Goal: Answer question/provide support

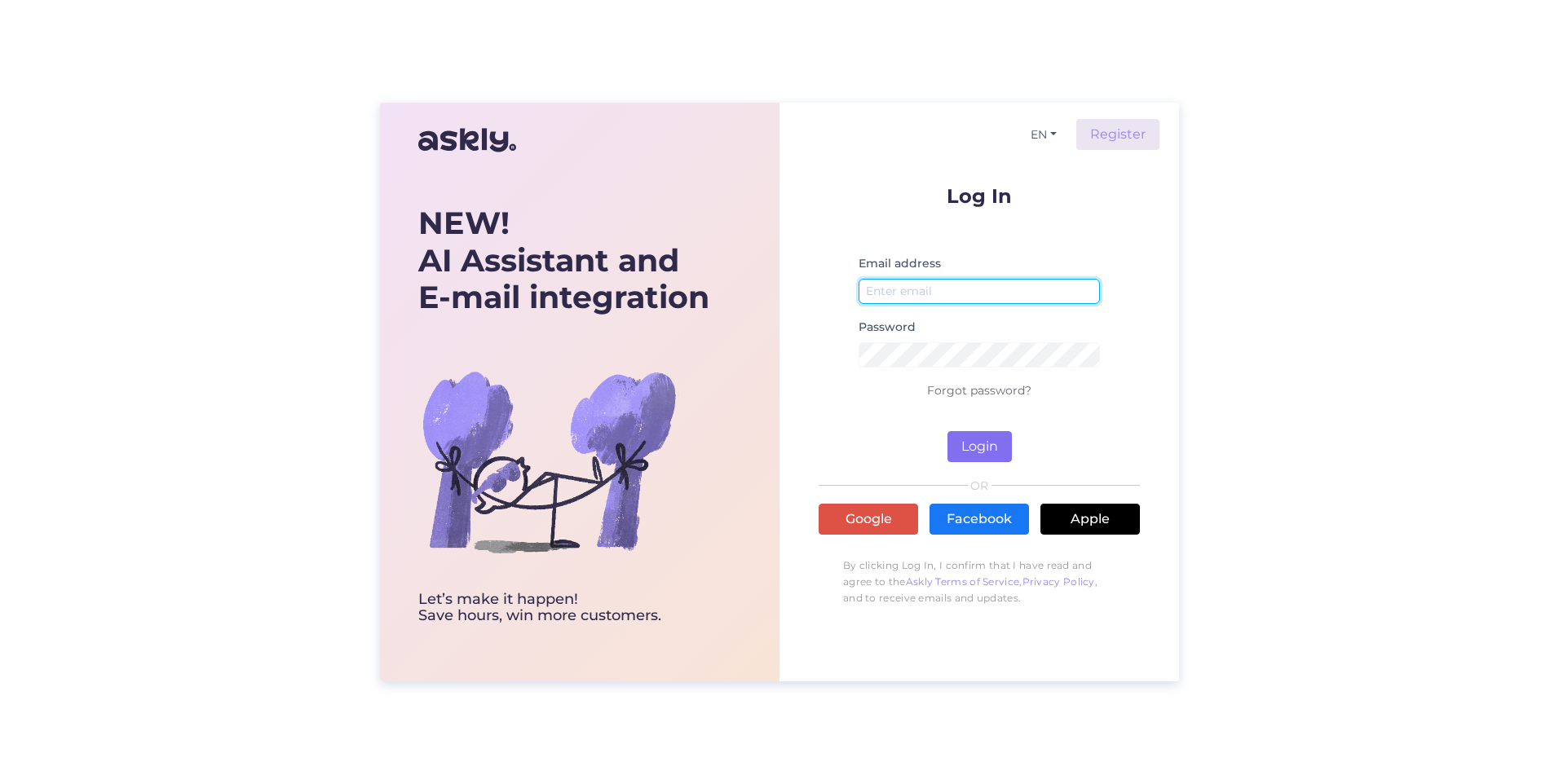
type input "[EMAIL_ADDRESS][DOMAIN_NAME]"
click at [979, 449] on button "Login" at bounding box center [980, 446] width 65 height 31
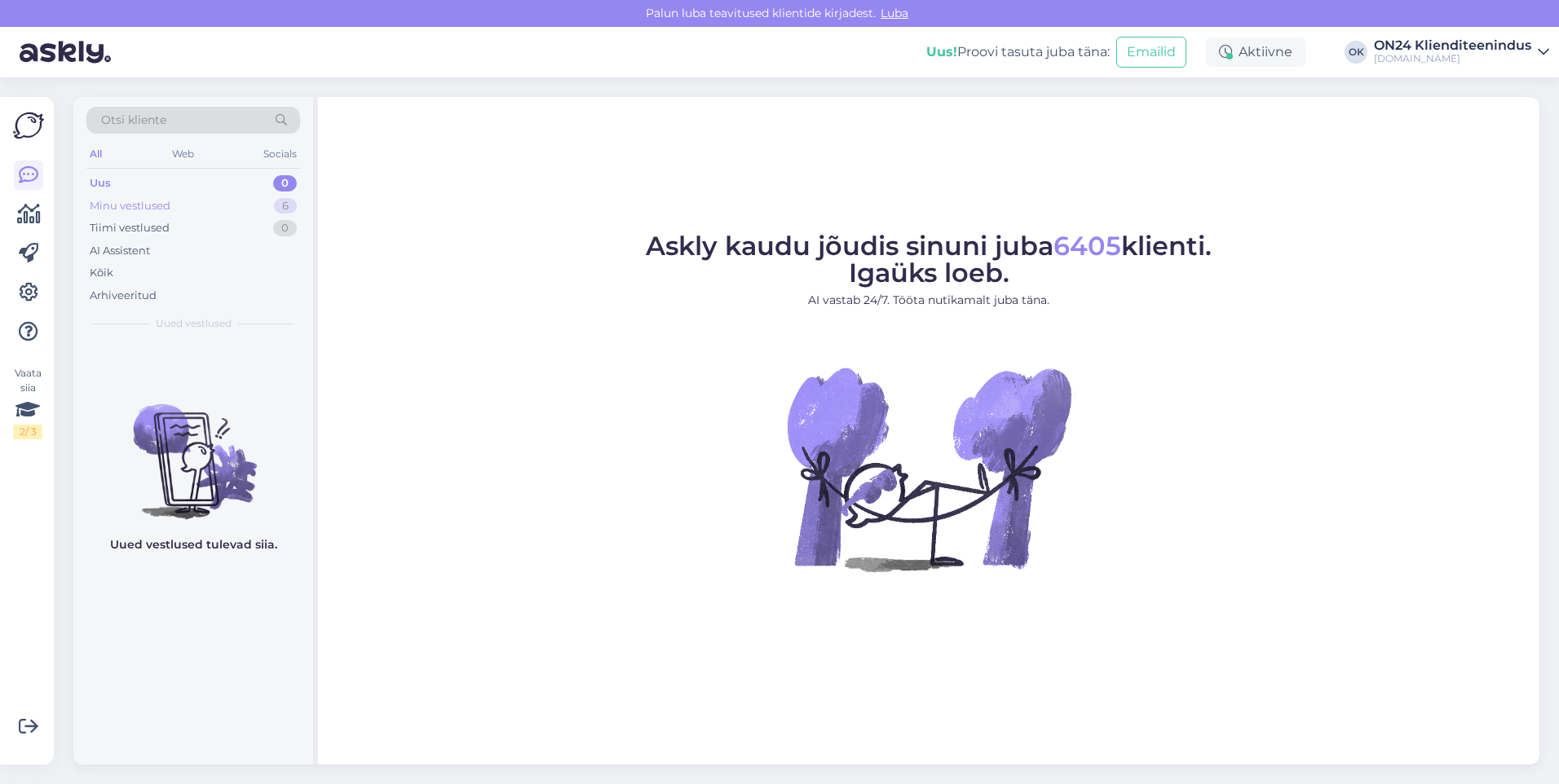
click at [106, 205] on div "Minu vestlused" at bounding box center [129, 206] width 81 height 16
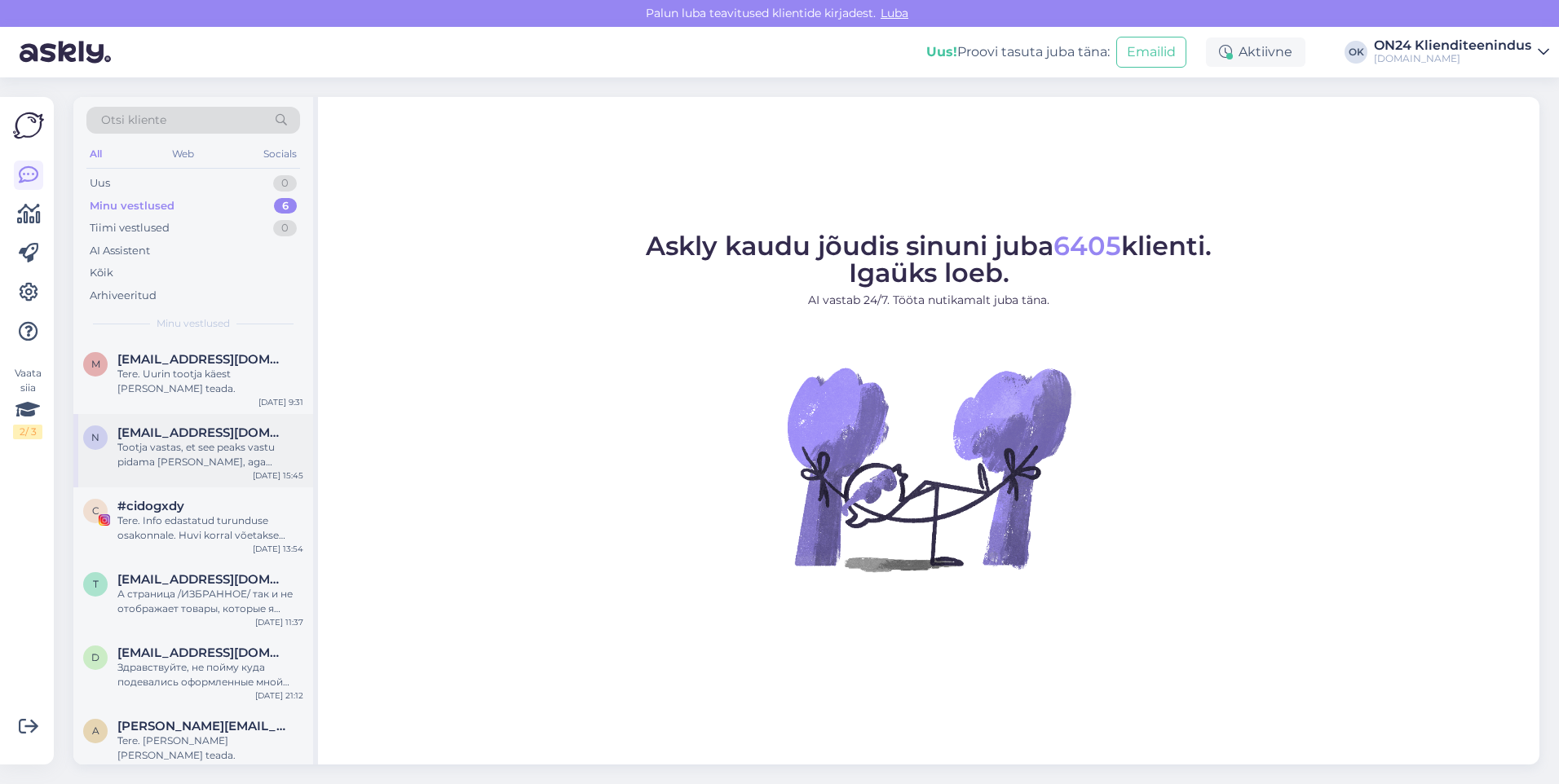
click at [163, 469] on div "Tootja vastas, et see peaks vastu pidama [PERSON_NAME], aga [PERSON_NAME] on ku…" at bounding box center [211, 455] width 186 height 29
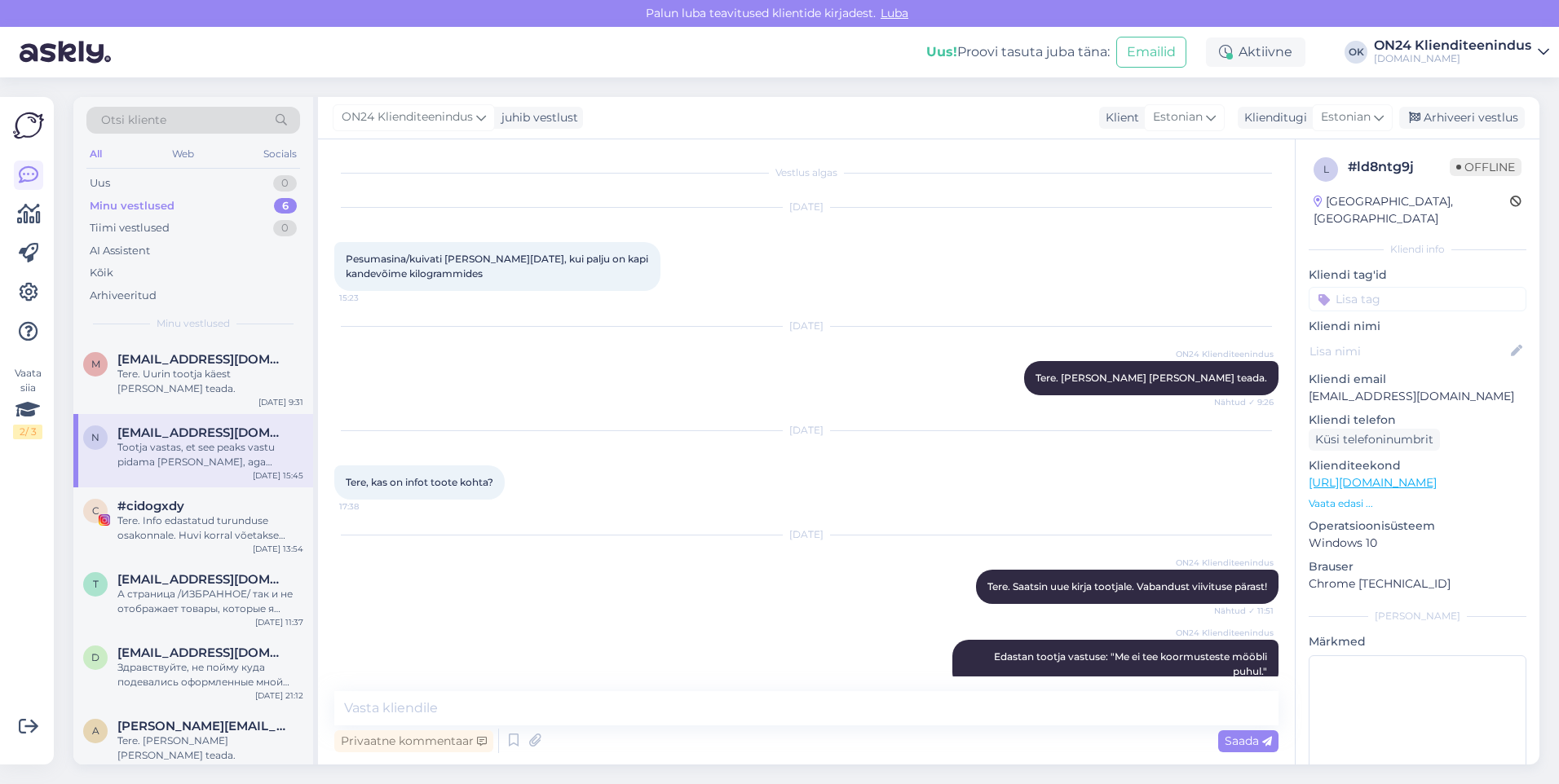
scroll to position [299, 0]
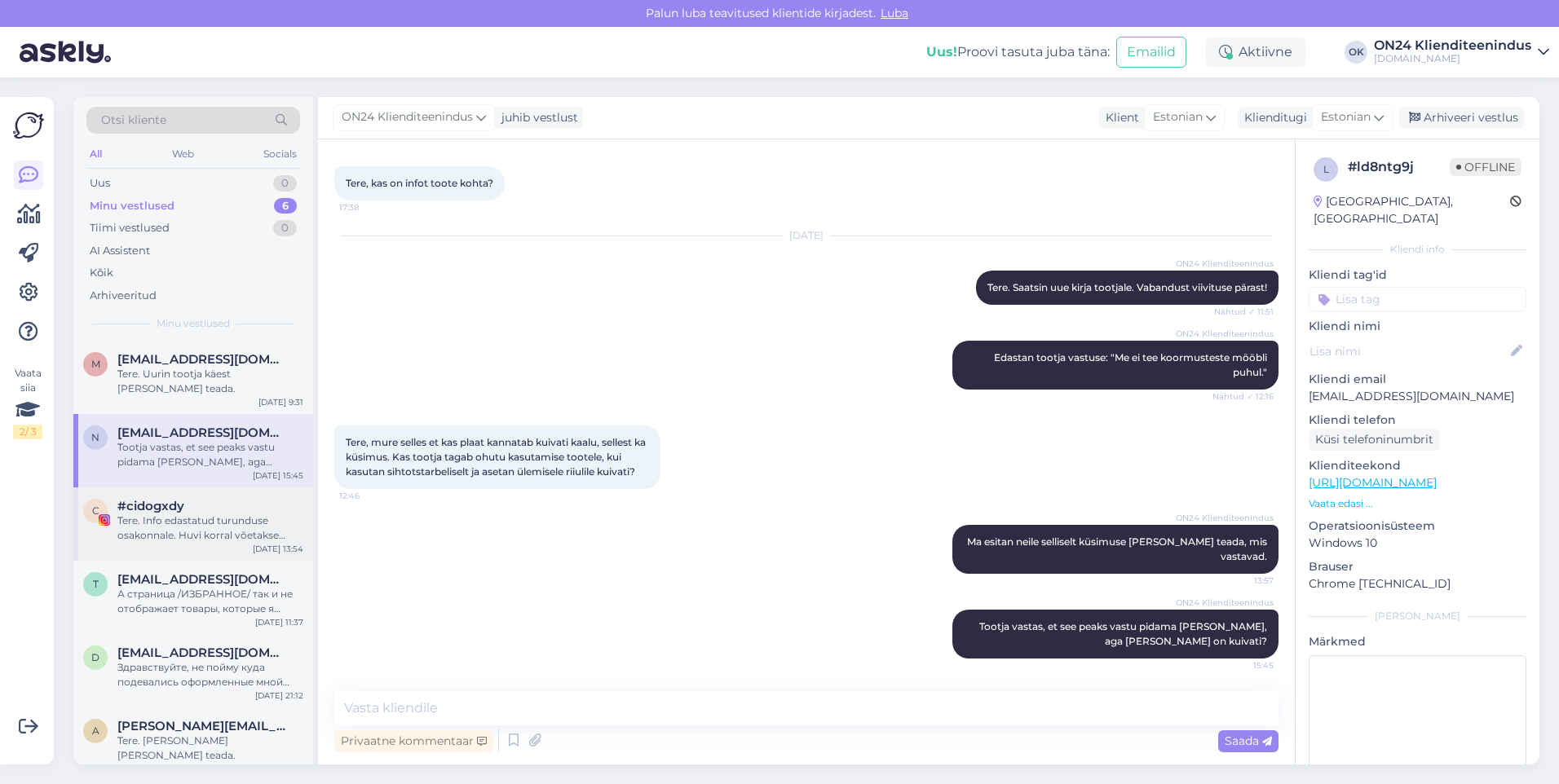
click at [194, 532] on div "Tere. Info edastatud turunduse osakonnale. Huvi korral võetakse ühendust." at bounding box center [211, 528] width 186 height 29
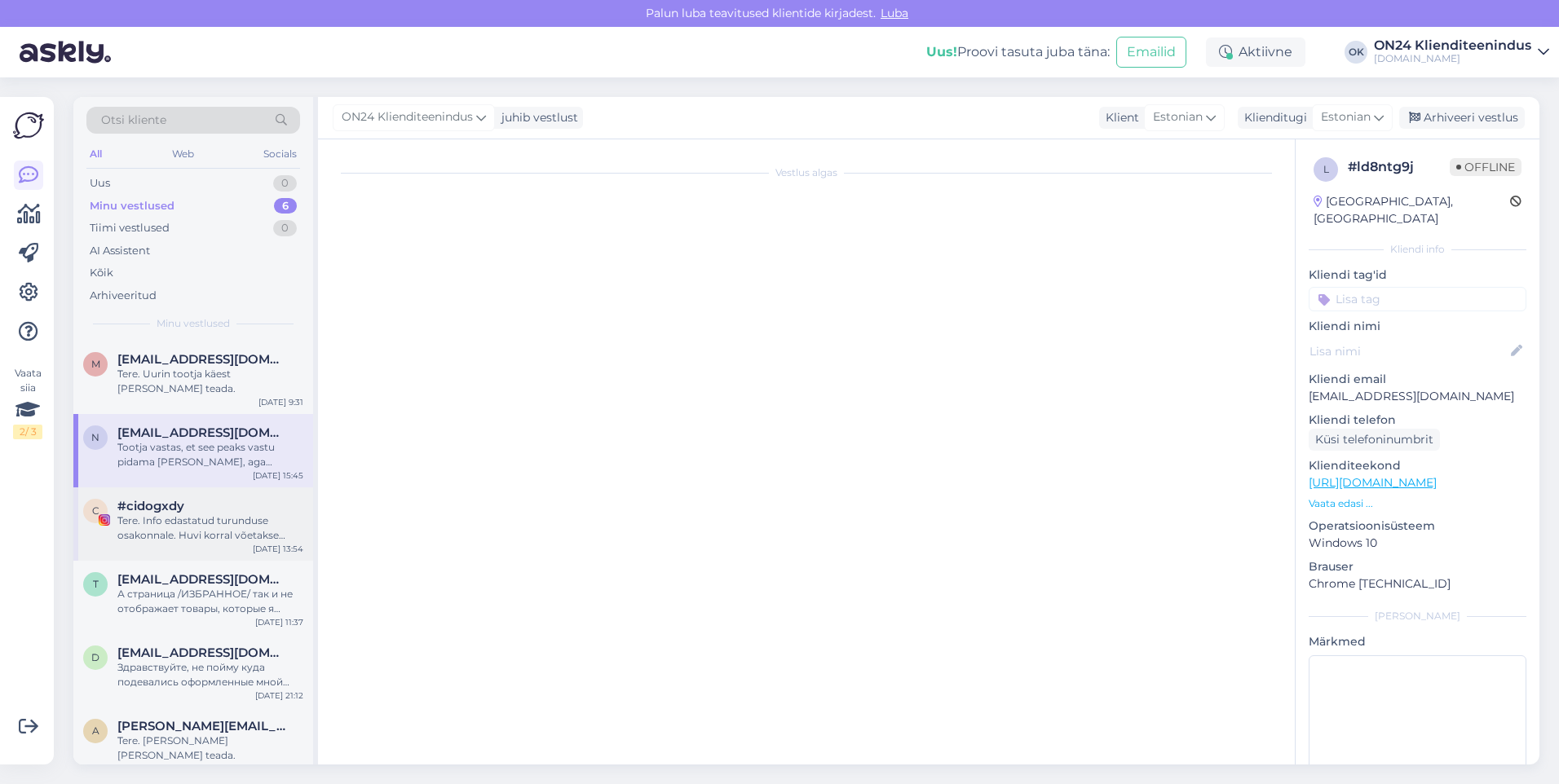
scroll to position [0, 0]
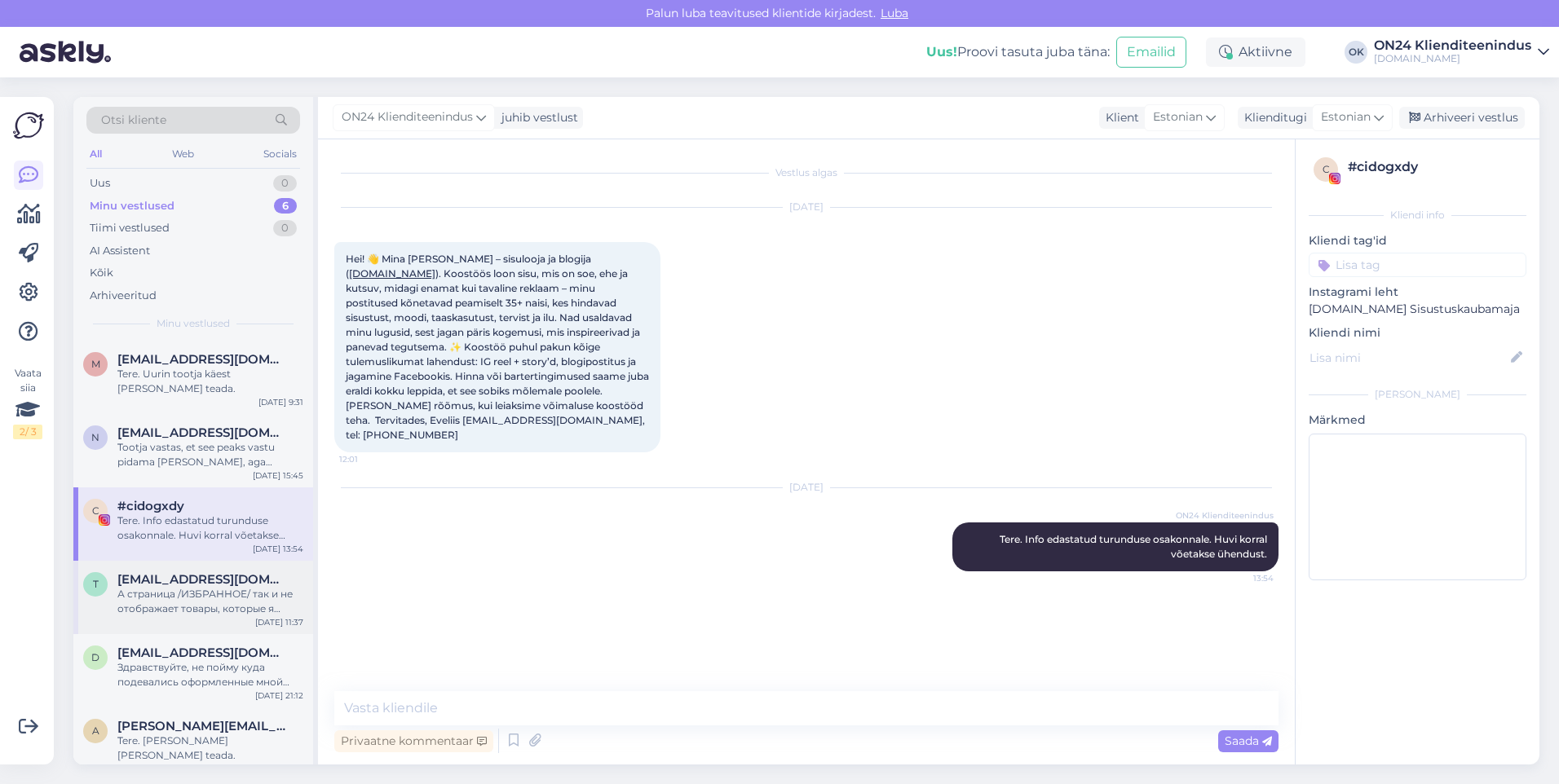
click at [176, 614] on div "А страница /ИЗБРАННОЕ/ так и не отображает товары, которые я отмечаю." at bounding box center [211, 601] width 186 height 29
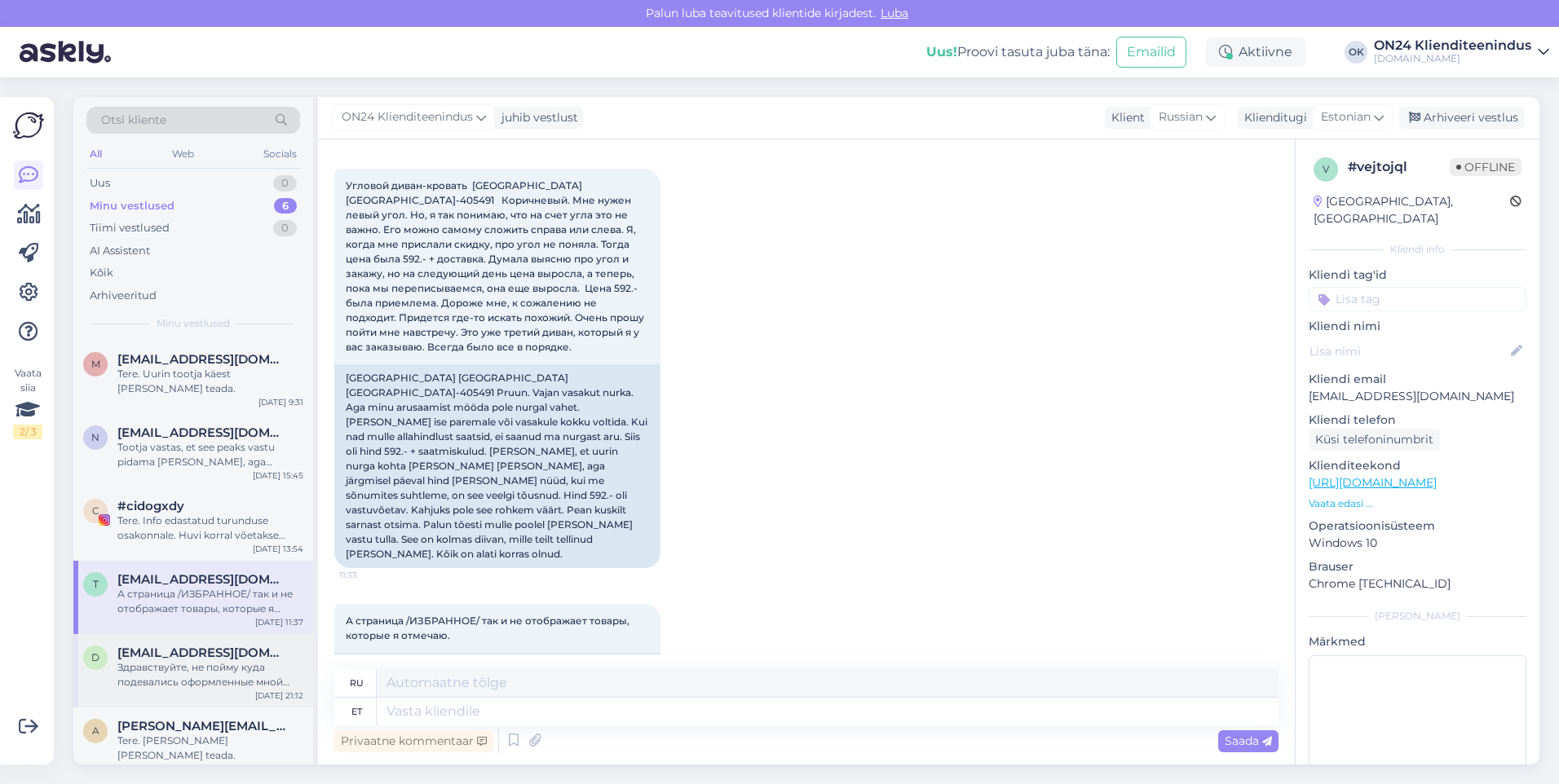
scroll to position [2, 0]
click at [176, 664] on div "Здравствуйте, не пойму куда подевались оформленные мной заказы. Один вроде долж…" at bounding box center [211, 673] width 186 height 29
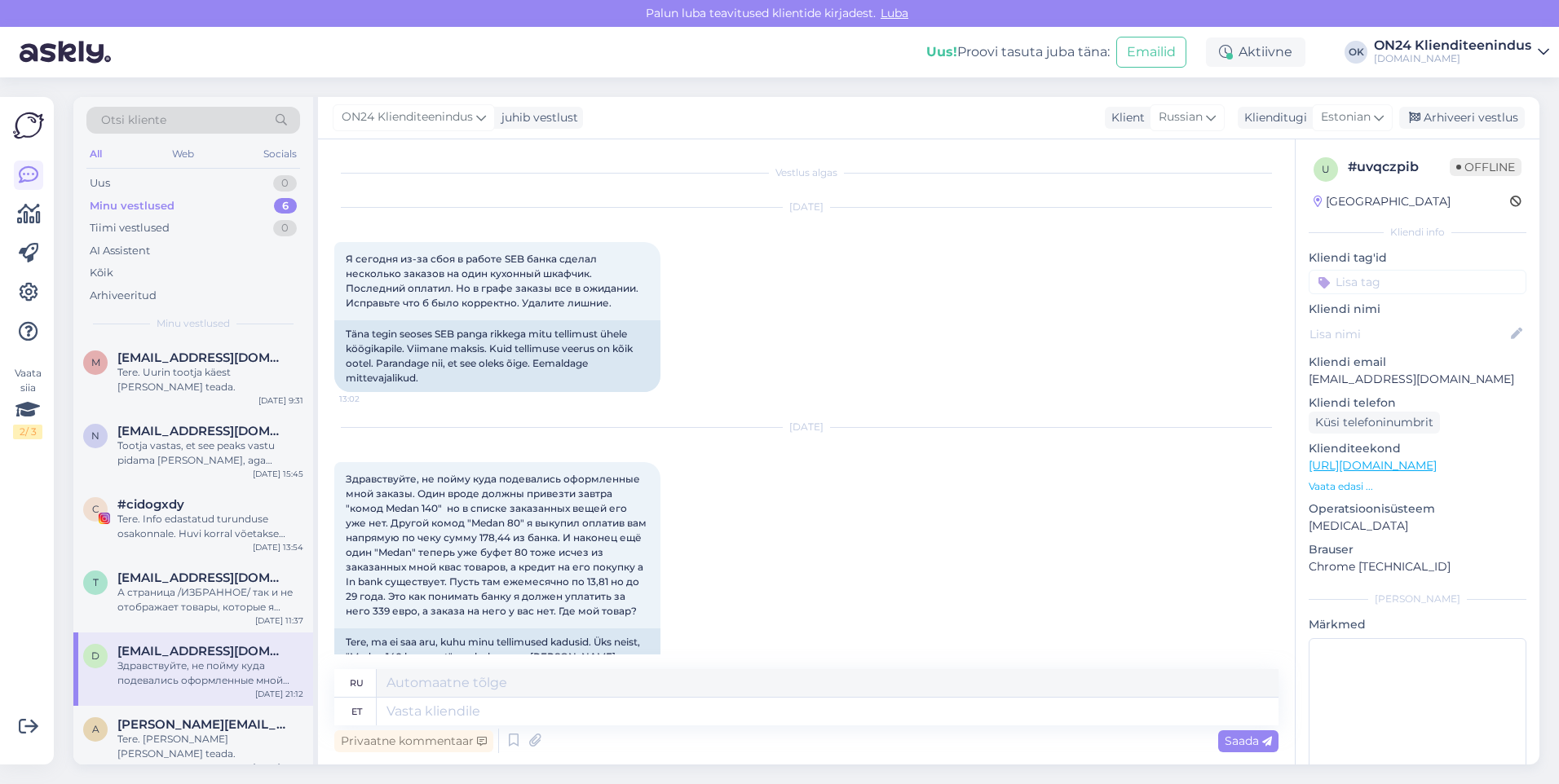
scroll to position [152, 0]
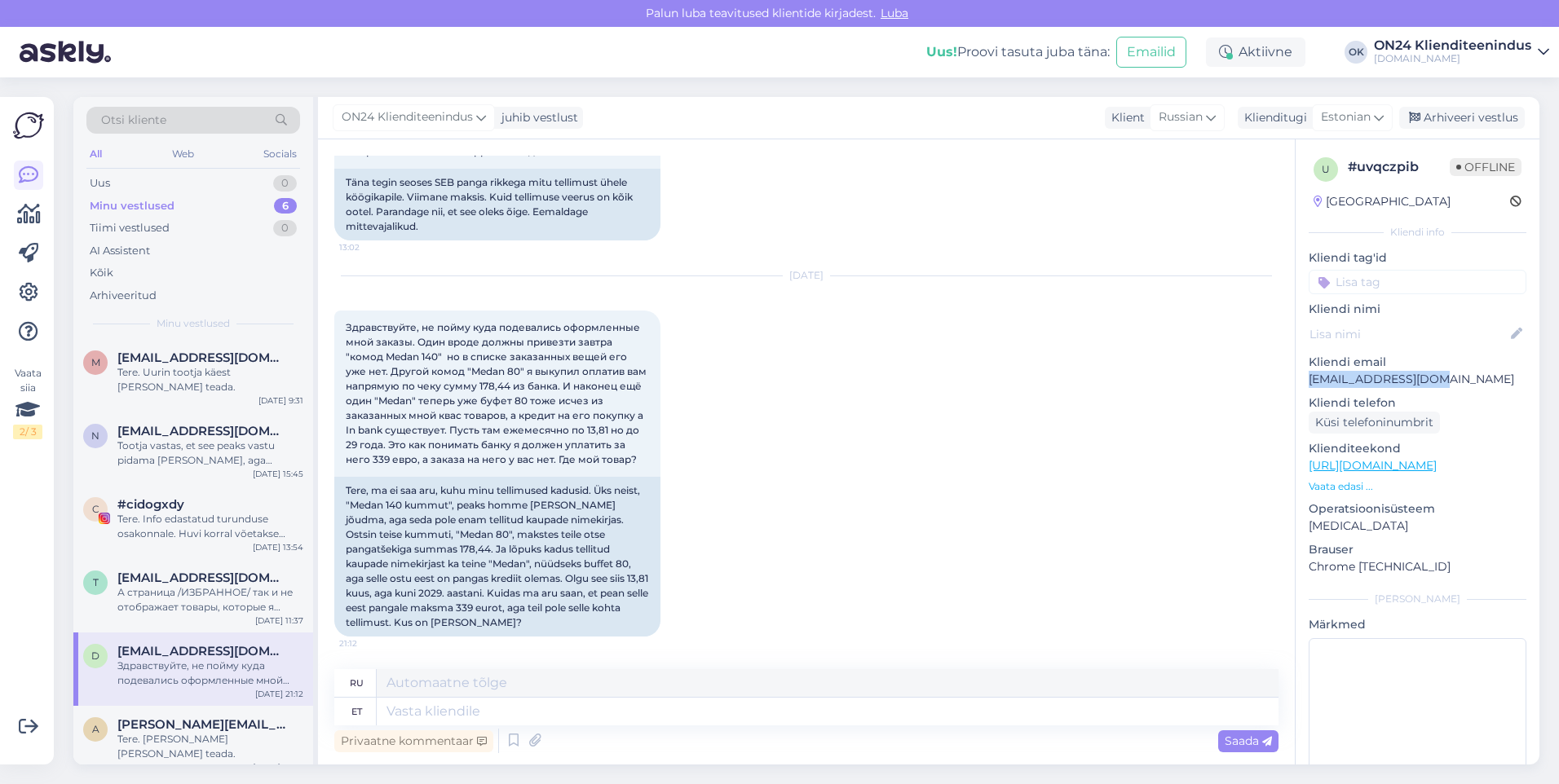
drag, startPoint x: 1440, startPoint y: 380, endPoint x: 1305, endPoint y: 385, distance: 135.1
click at [1305, 385] on div "u # uvqczpib Offline [GEOGRAPHIC_DATA] Kliendi info Kliendi tag'id Kliendi nimi…" at bounding box center [1418, 475] width 244 height 670
drag, startPoint x: 1305, startPoint y: 385, endPoint x: 1324, endPoint y: 378, distance: 20.2
copy p "[EMAIL_ADDRESS][DOMAIN_NAME]"
click at [190, 744] on div "Tere. [PERSON_NAME] [PERSON_NAME] teada." at bounding box center [211, 746] width 186 height 29
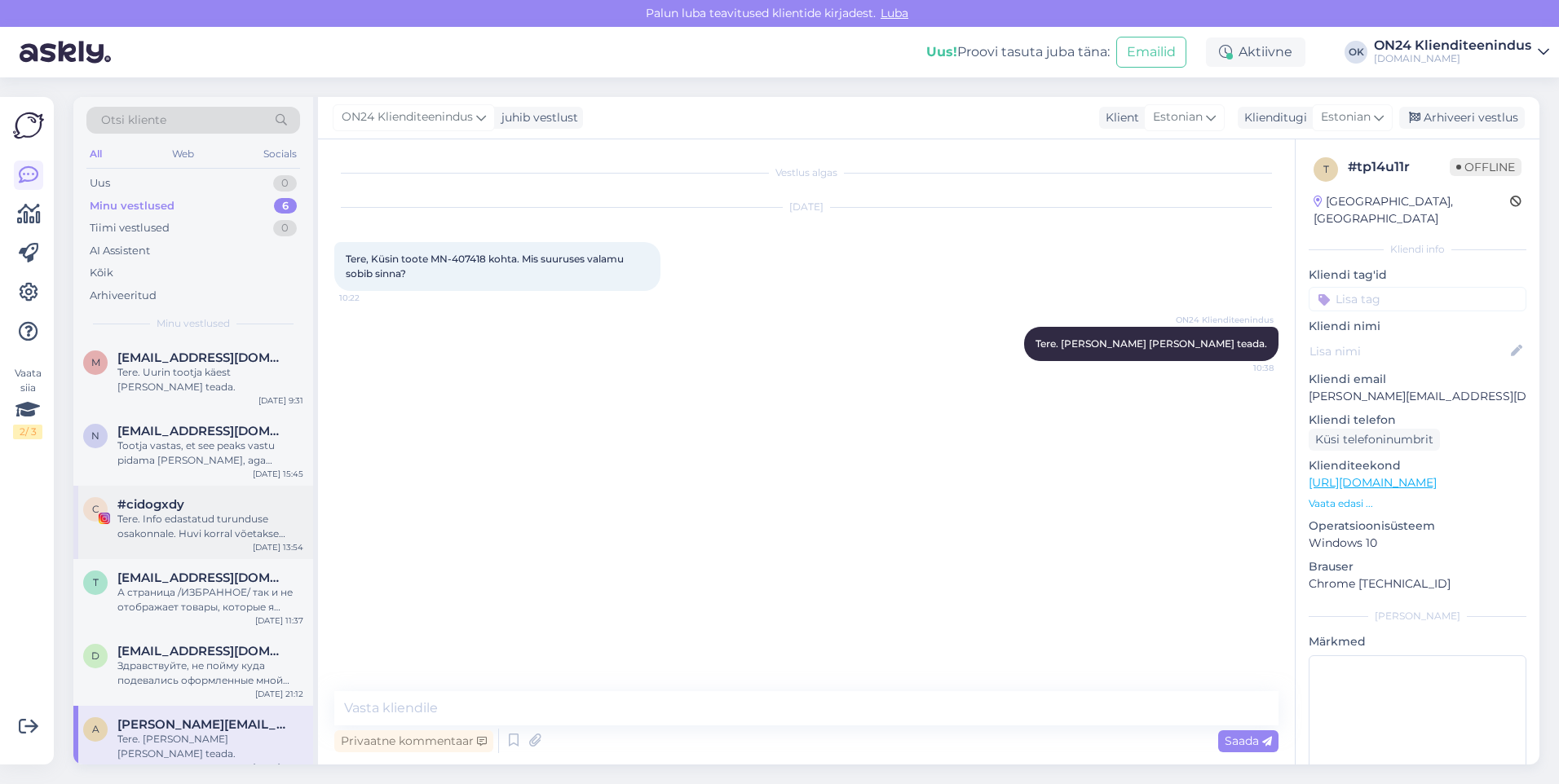
scroll to position [0, 0]
